Goal: Transaction & Acquisition: Purchase product/service

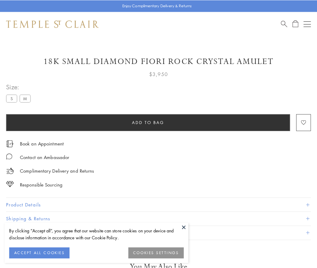
scroll to position [2, 0]
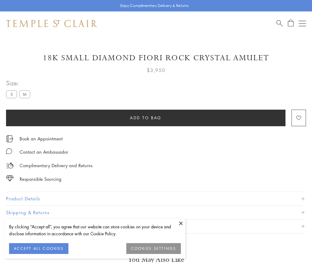
click at [146, 118] on span "Add to bag" at bounding box center [146, 118] width 32 height 7
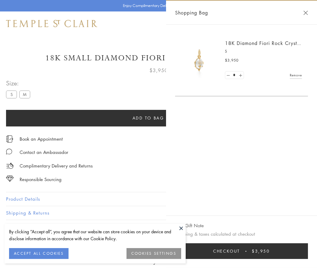
click at [240, 251] on span "Checkout" at bounding box center [226, 251] width 27 height 7
